Goal: Task Accomplishment & Management: Use online tool/utility

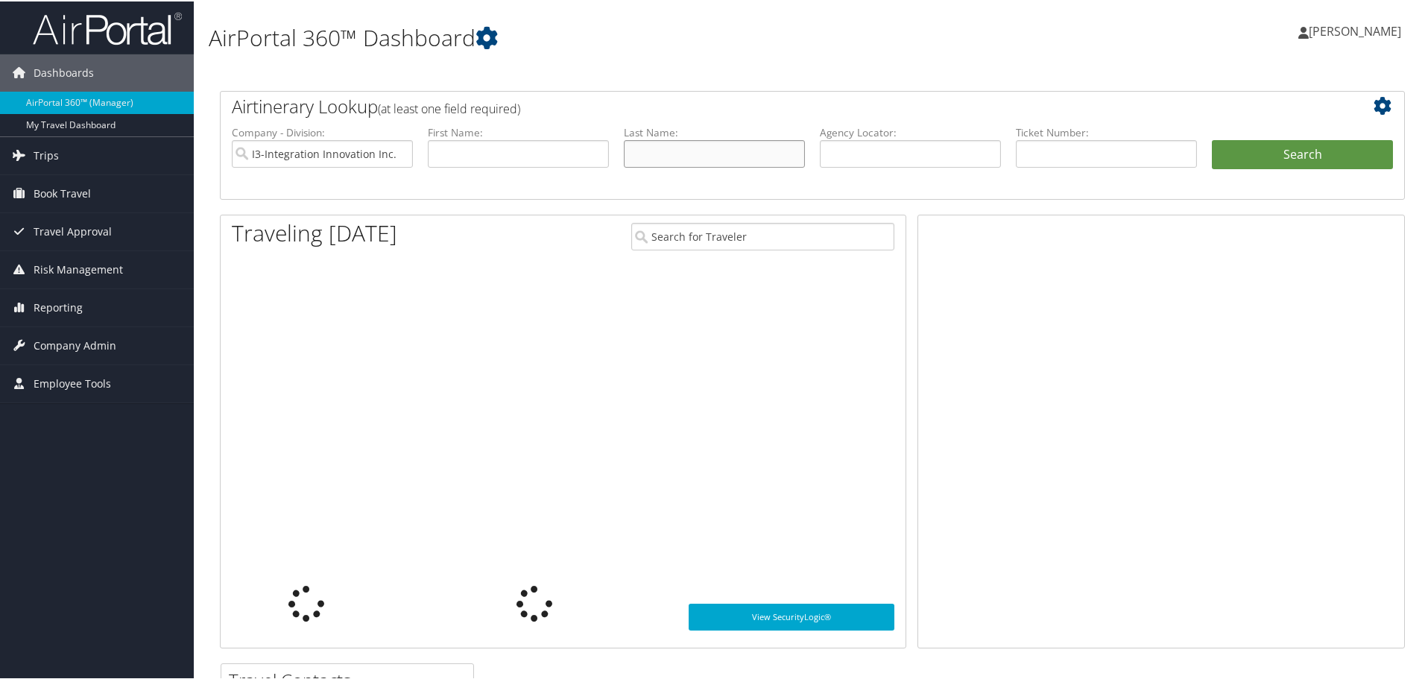
click at [669, 148] on input "text" at bounding box center [714, 153] width 181 height 28
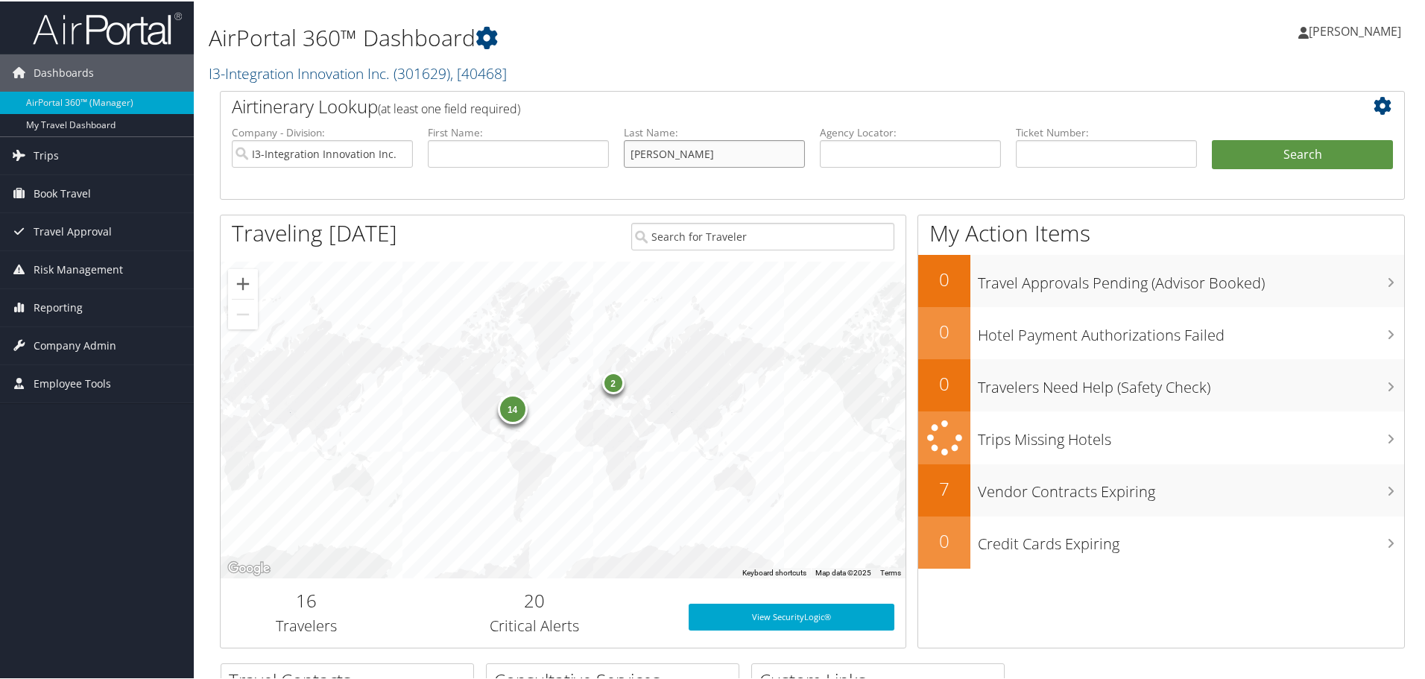
type input "cottle"
click at [1212, 139] on button "Search" at bounding box center [1302, 154] width 181 height 30
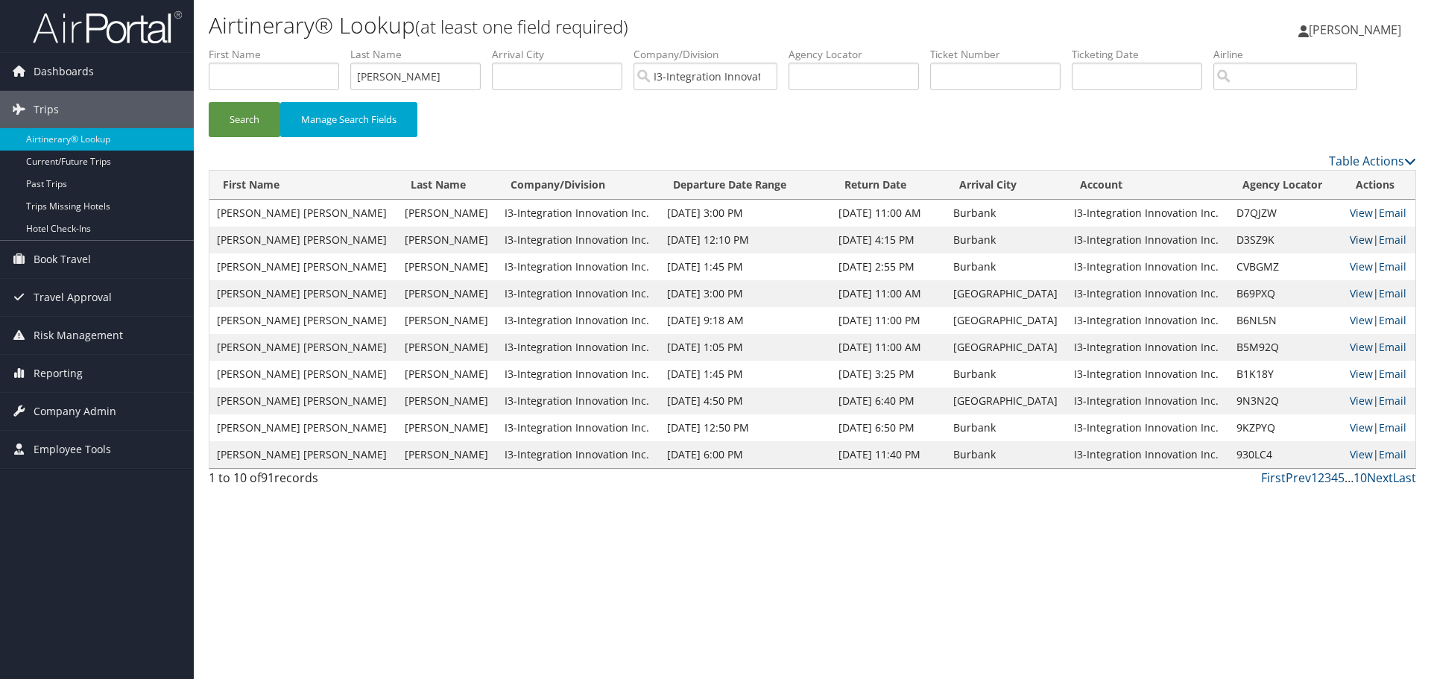
click at [1351, 240] on link "View" at bounding box center [1361, 240] width 23 height 14
click at [1356, 212] on link "View" at bounding box center [1361, 213] width 23 height 14
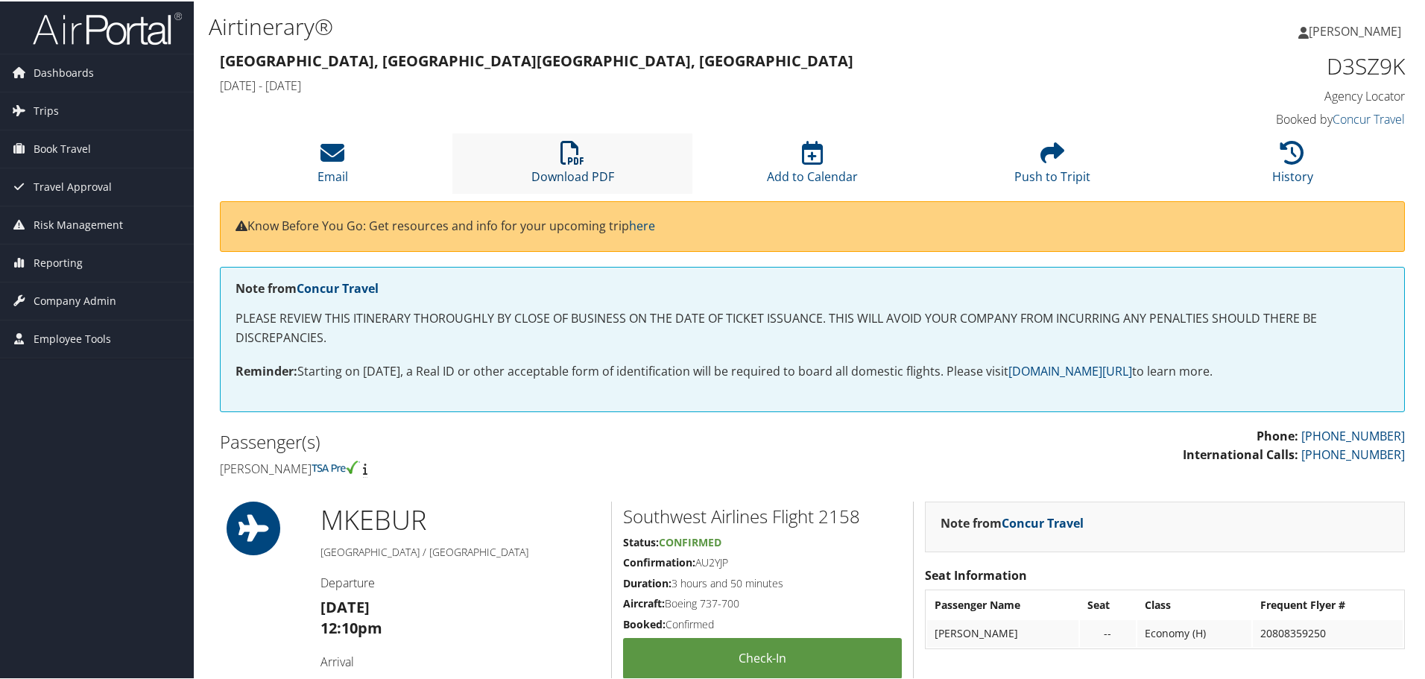
click at [570, 163] on icon at bounding box center [572, 151] width 24 height 24
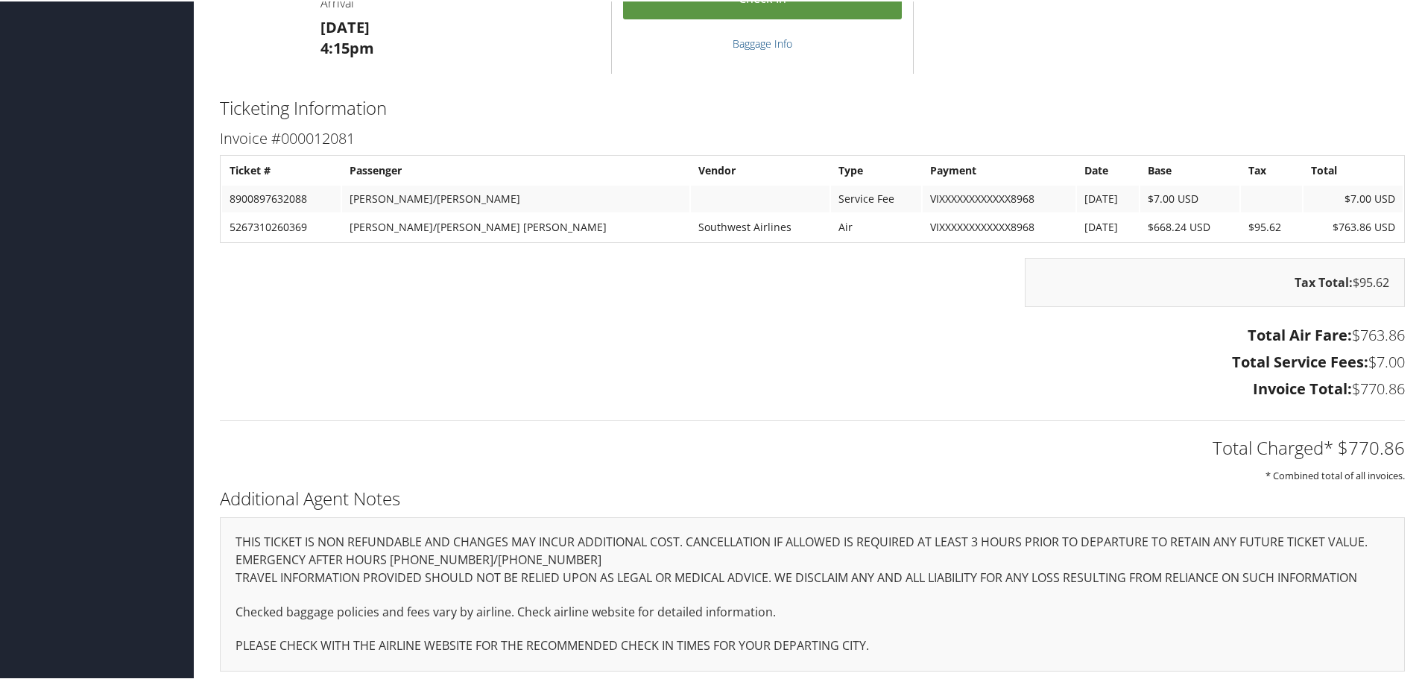
scroll to position [1824, 0]
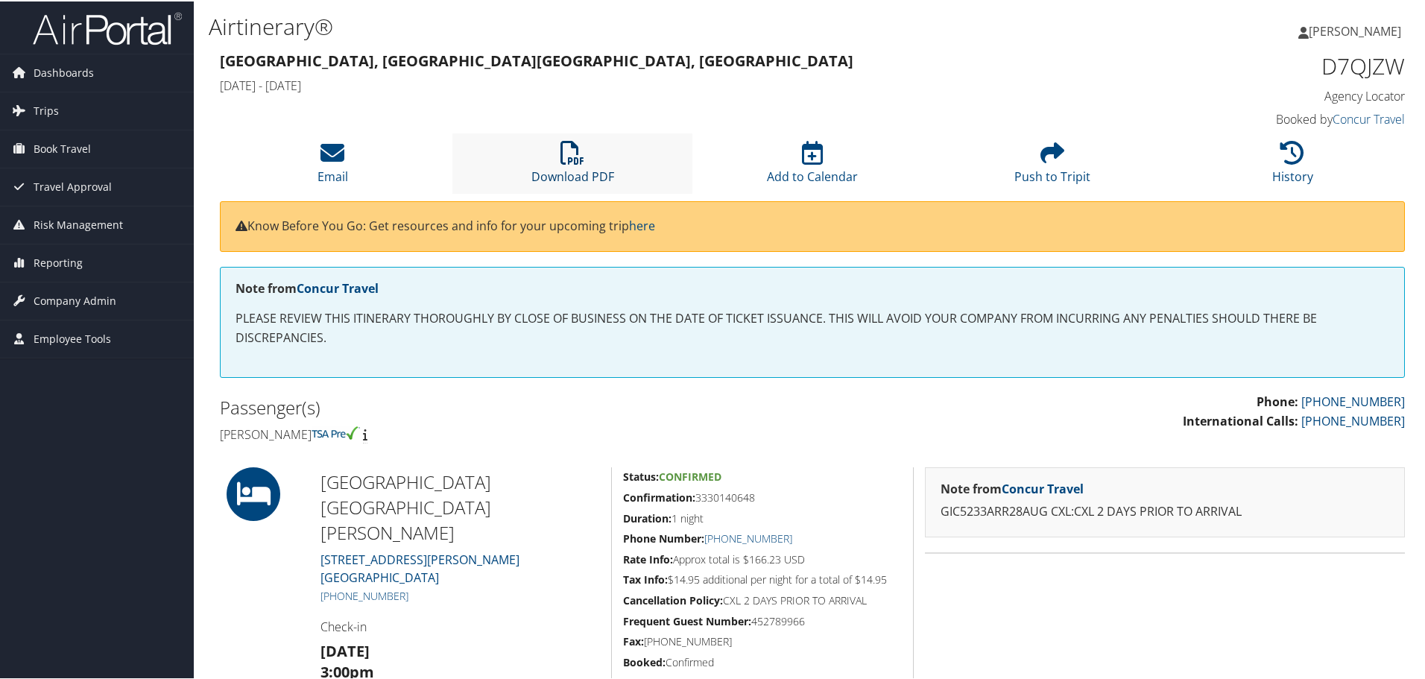
click at [601, 174] on link "Download PDF" at bounding box center [572, 166] width 83 height 36
